Goal: Check status

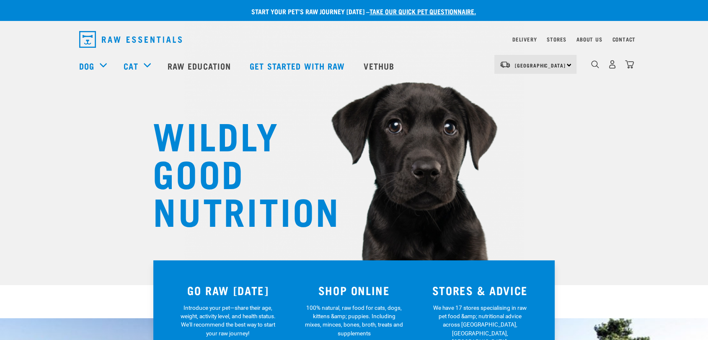
click at [527, 46] on nav "Delivery Stores About Us Contact" at bounding box center [354, 39] width 563 height 23
click at [526, 43] on div "Delivery" at bounding box center [525, 39] width 24 height 10
click at [525, 40] on link "Delivery" at bounding box center [525, 39] width 24 height 3
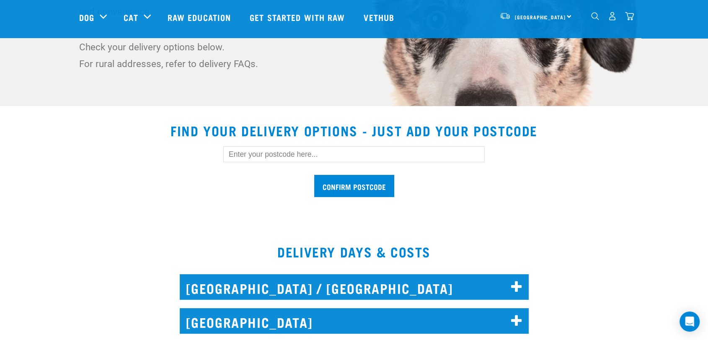
scroll to position [186, 0]
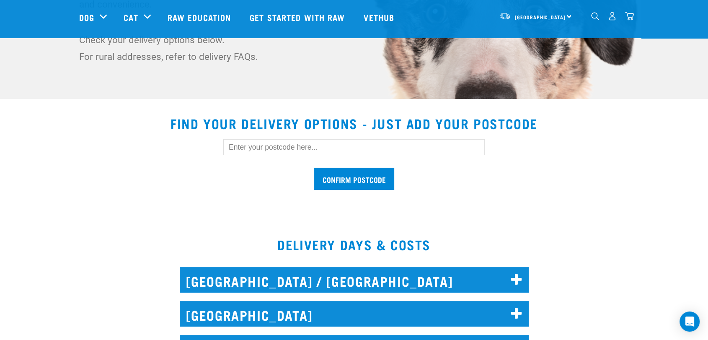
click at [256, 148] on input "text" at bounding box center [354, 147] width 262 height 16
type input "0800"
click at [314, 168] on input "Confirm postcode" at bounding box center [354, 179] width 80 height 22
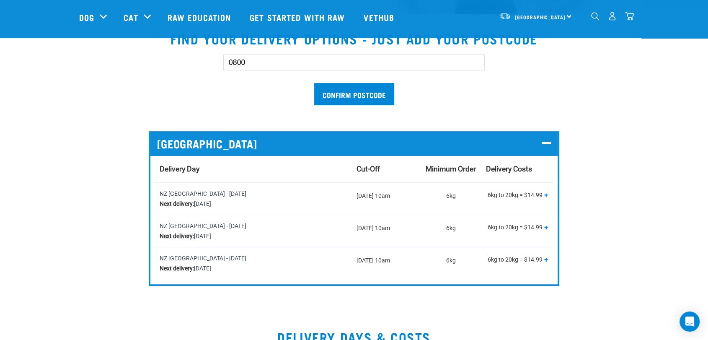
scroll to position [372, 0]
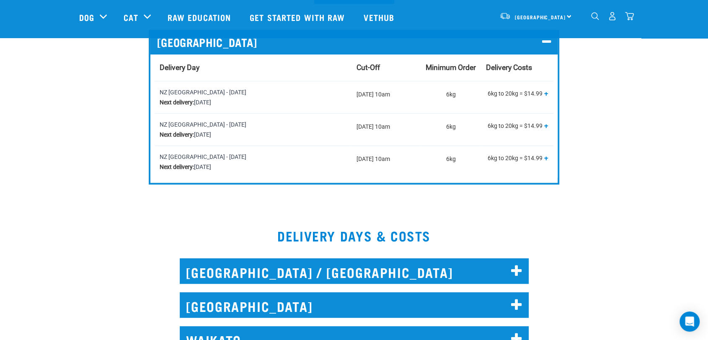
click at [483, 27] on div "[GEOGRAPHIC_DATA] [GEOGRAPHIC_DATA]" at bounding box center [527, 17] width 99 height 34
